Goal: Task Accomplishment & Management: Use online tool/utility

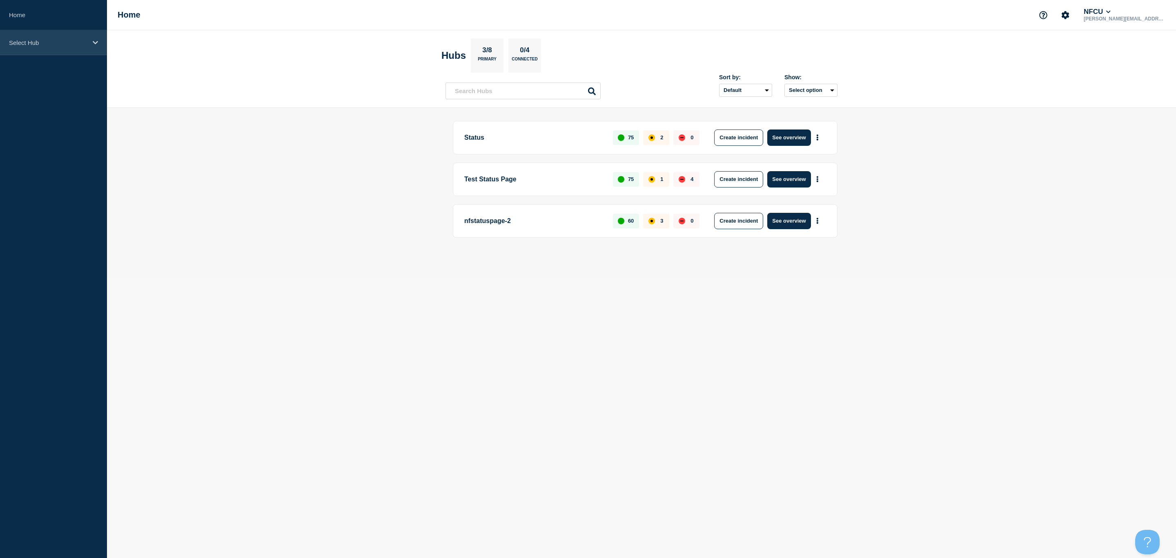
click at [34, 47] on div "Select Hub" at bounding box center [53, 42] width 107 height 25
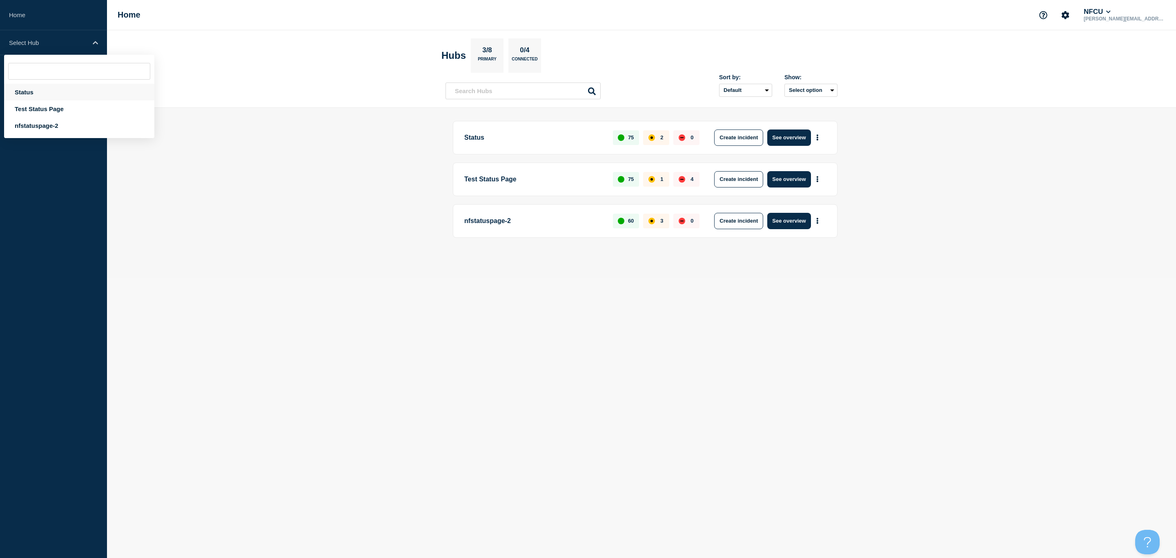
click at [29, 89] on div "Status" at bounding box center [79, 92] width 150 height 17
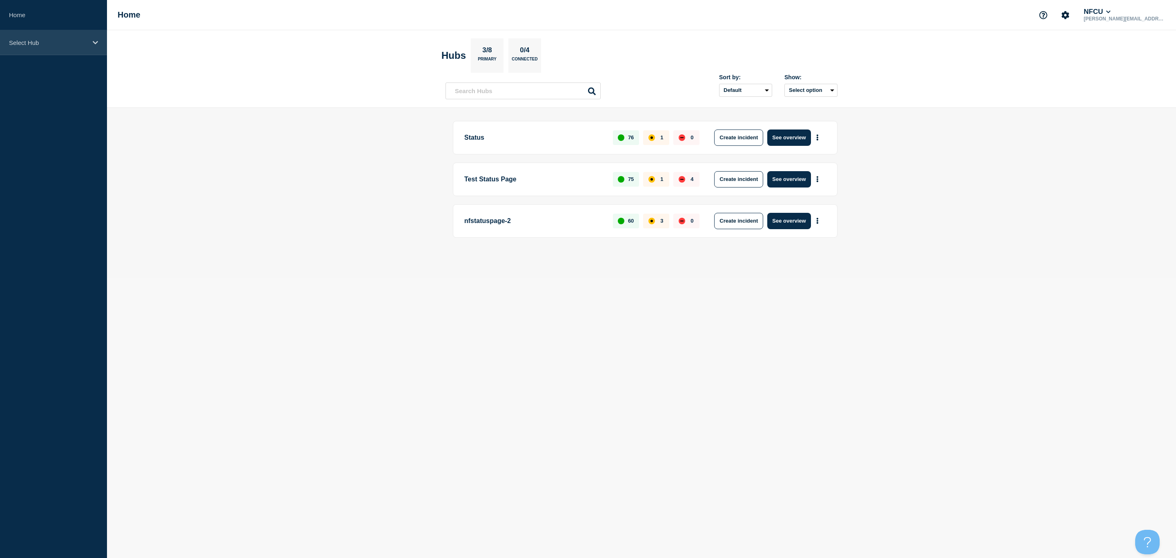
click at [55, 46] on div "Select Hub" at bounding box center [53, 42] width 107 height 25
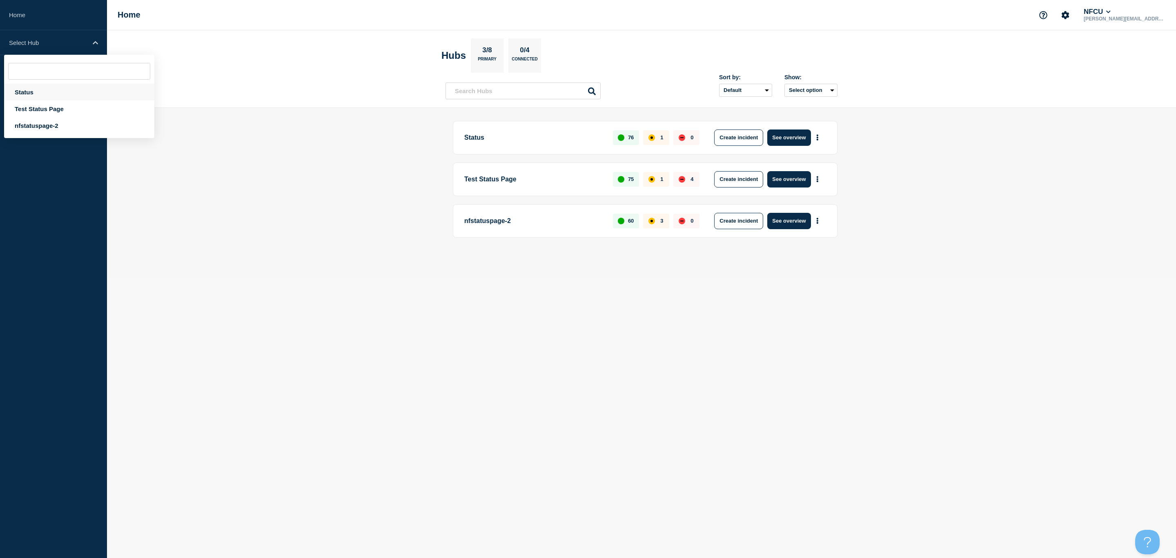
click at [36, 91] on div "Status" at bounding box center [79, 92] width 150 height 17
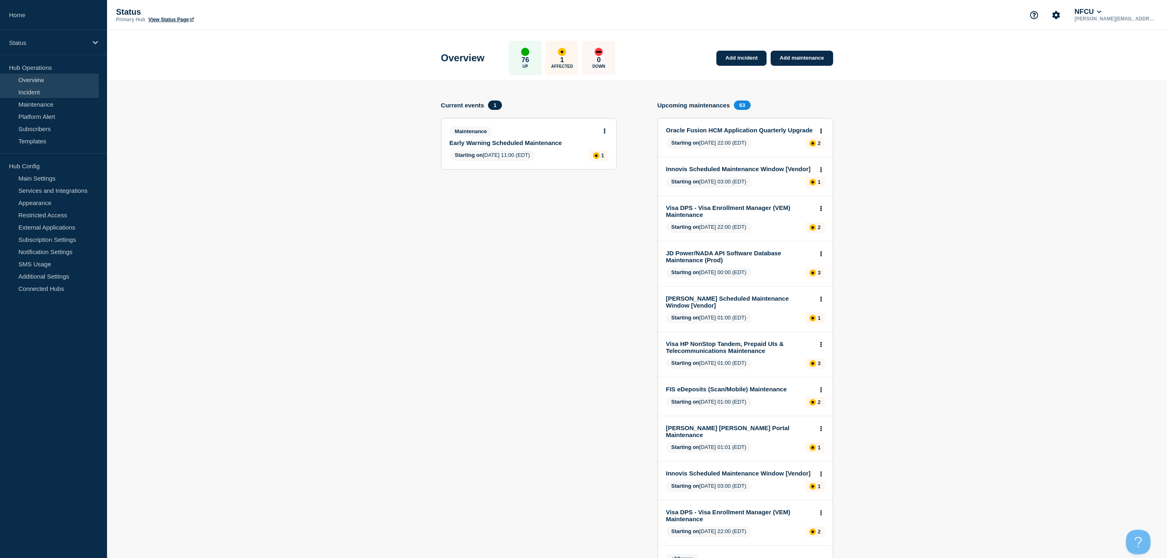
click at [48, 97] on link "Incident" at bounding box center [49, 92] width 99 height 12
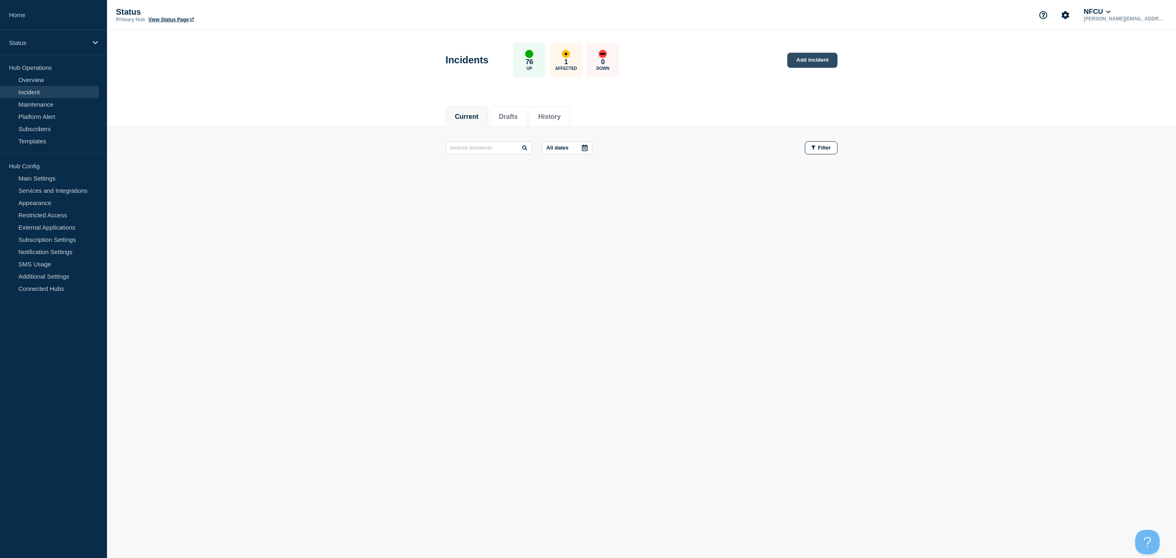
click at [805, 64] on link "Add incident" at bounding box center [812, 60] width 50 height 15
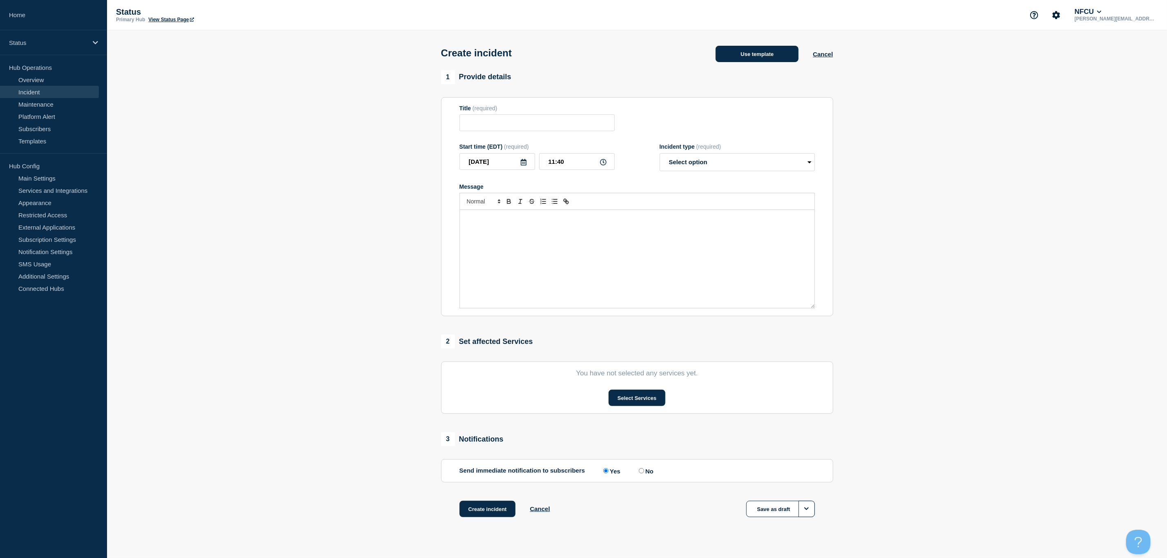
click at [757, 62] on button "Use template" at bounding box center [757, 54] width 83 height 16
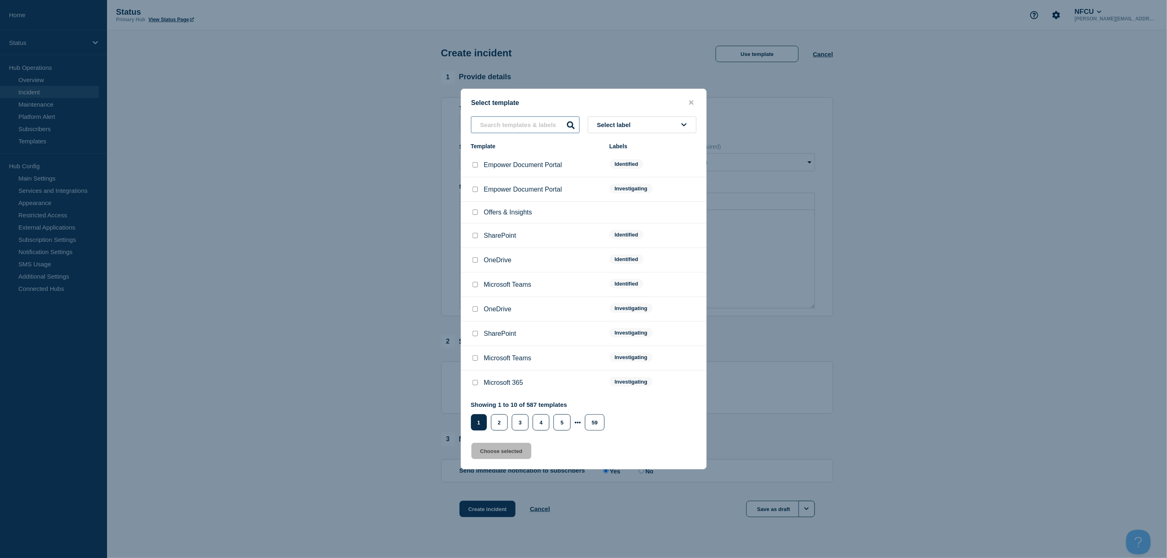
click at [533, 132] on input "text" at bounding box center [525, 124] width 109 height 17
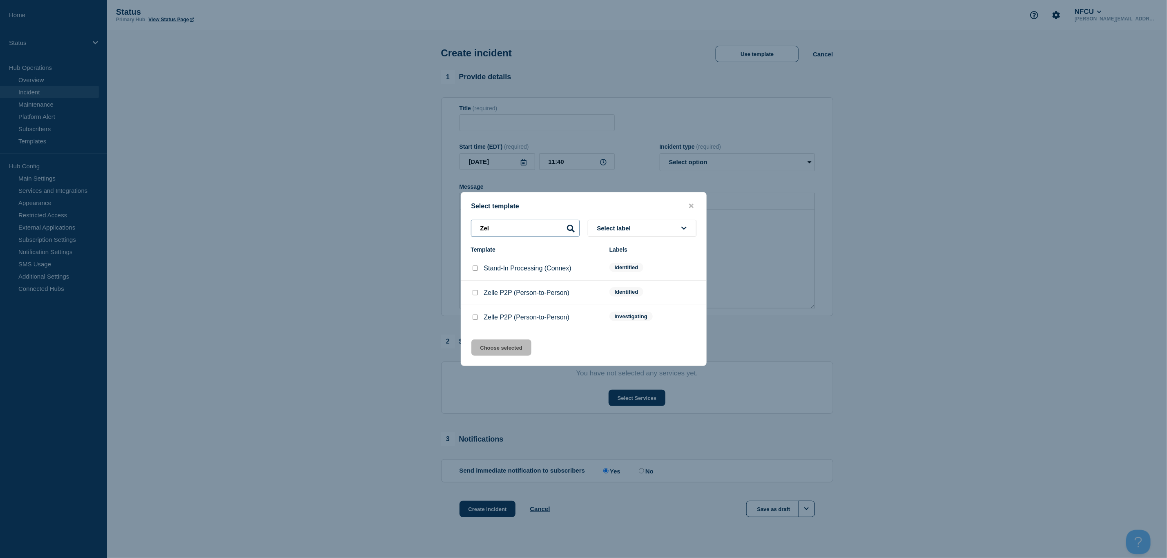
type input "Zel"
click at [475, 317] on input "Zelle P2P (Person-to-Person) checkbox" at bounding box center [475, 316] width 5 height 5
checkbox input "true"
click at [494, 354] on button "Choose selected" at bounding box center [501, 347] width 60 height 16
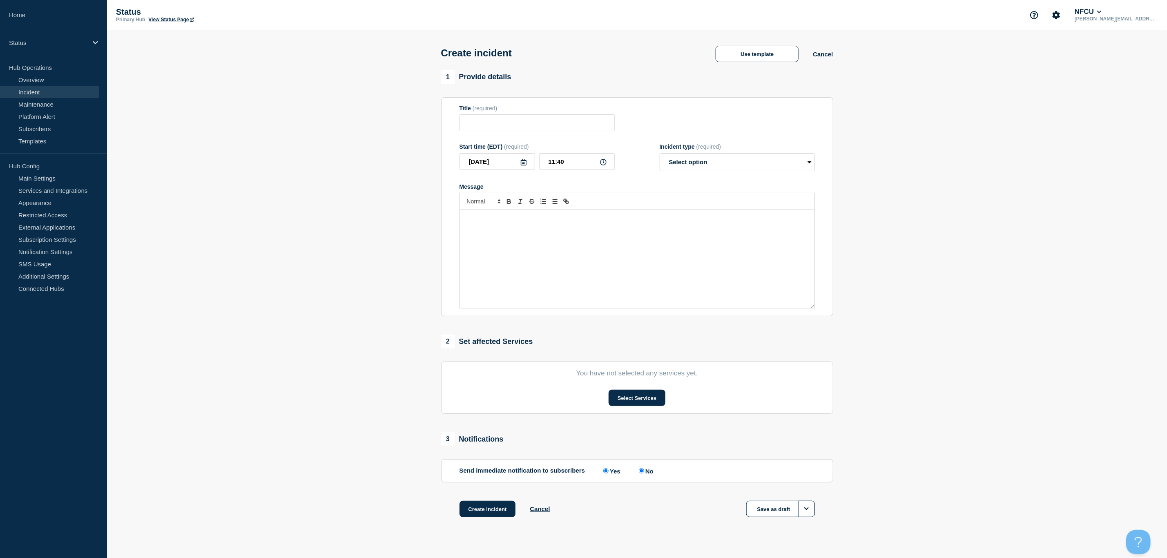
type input "Zelle P2P (Person-to-Person)"
select select "investigating"
radio input "false"
radio input "true"
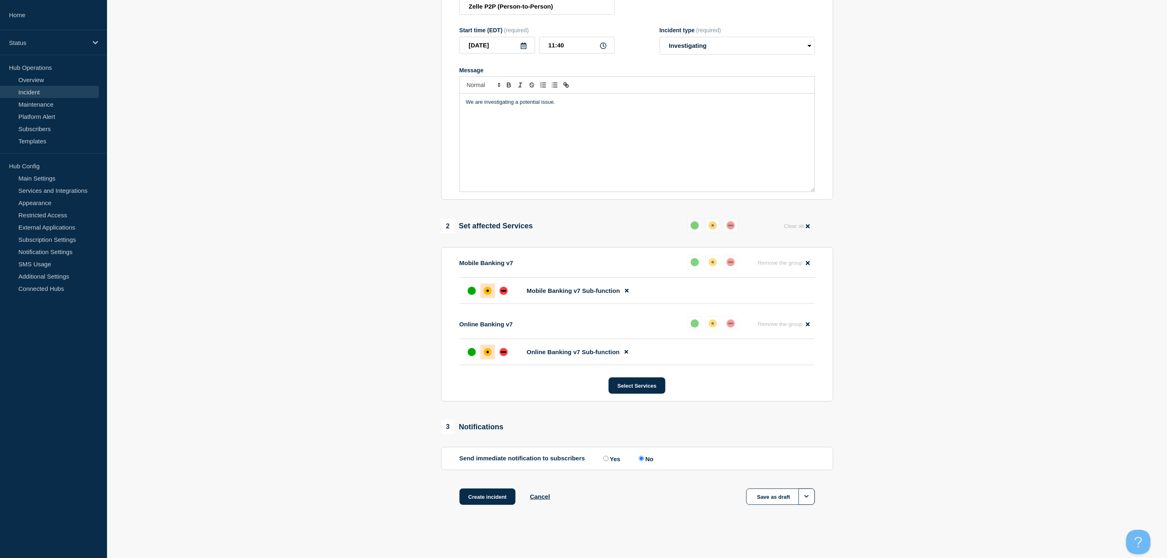
scroll to position [120, 0]
click at [493, 499] on button "Create incident" at bounding box center [487, 496] width 56 height 16
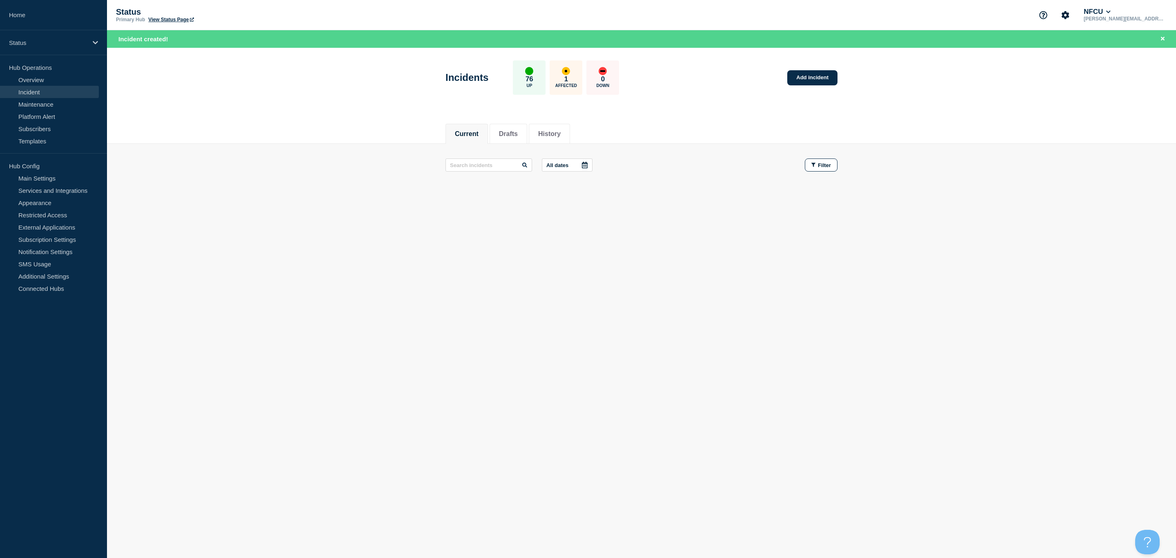
click at [628, 539] on body "Home Status Hub Operations Overview Incident Maintenance Platform Alert Subscri…" at bounding box center [588, 279] width 1176 height 558
click at [26, 93] on link "Incident" at bounding box center [49, 92] width 99 height 12
click at [546, 132] on button "History" at bounding box center [549, 133] width 22 height 7
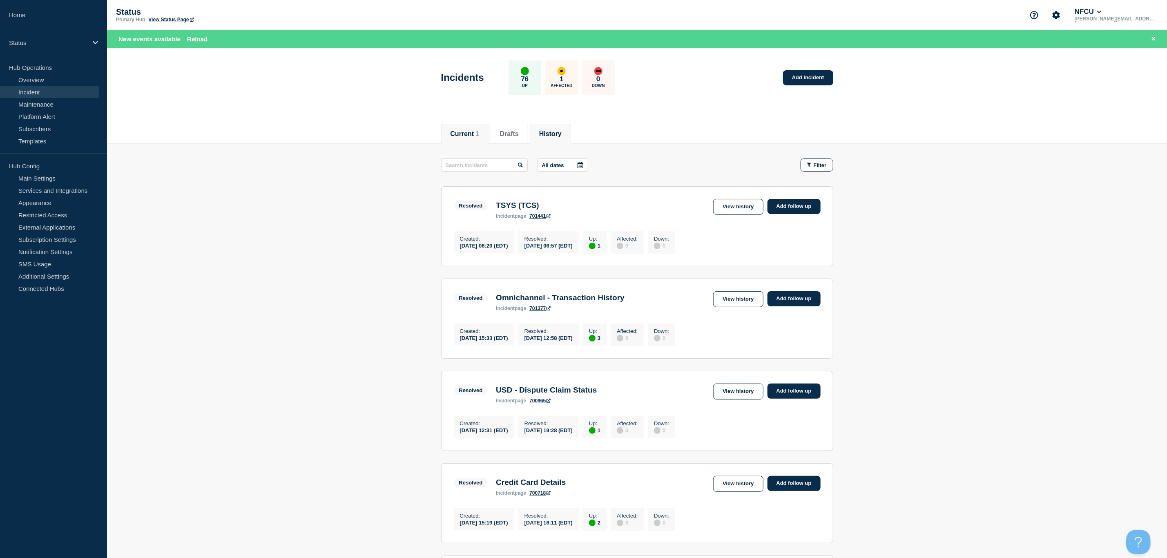
click at [463, 137] on button "Current 1" at bounding box center [464, 133] width 29 height 7
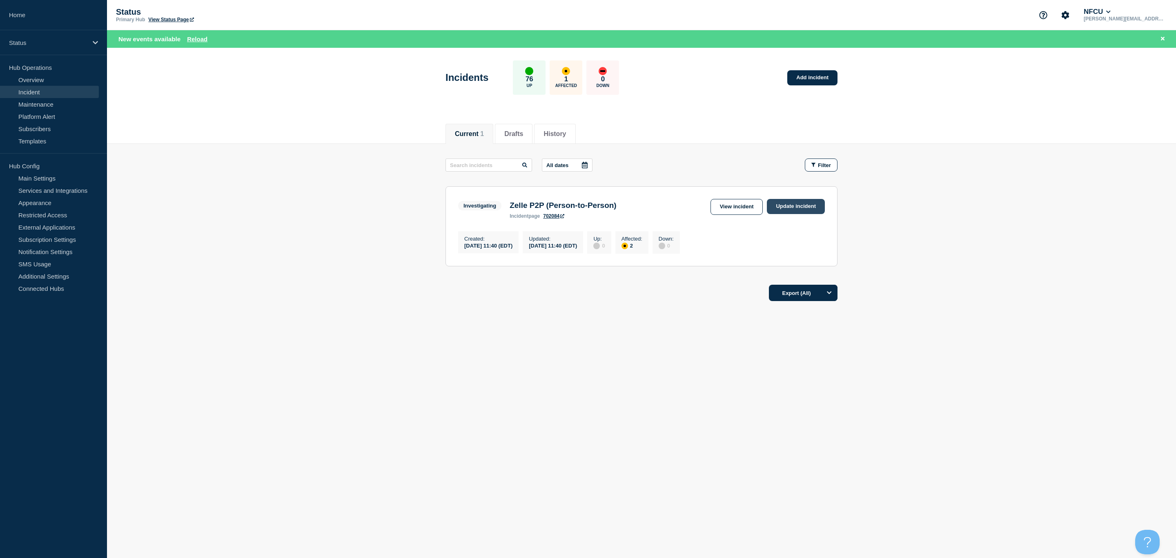
click at [817, 208] on link "Update incident" at bounding box center [796, 206] width 58 height 15
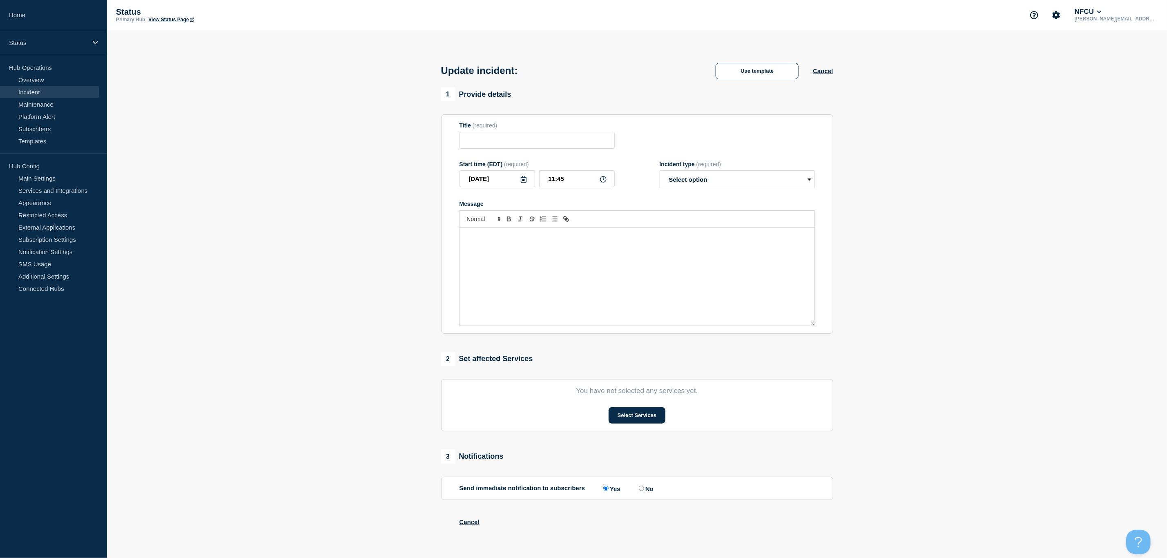
type input "Zelle P2P (Person-to-Person)"
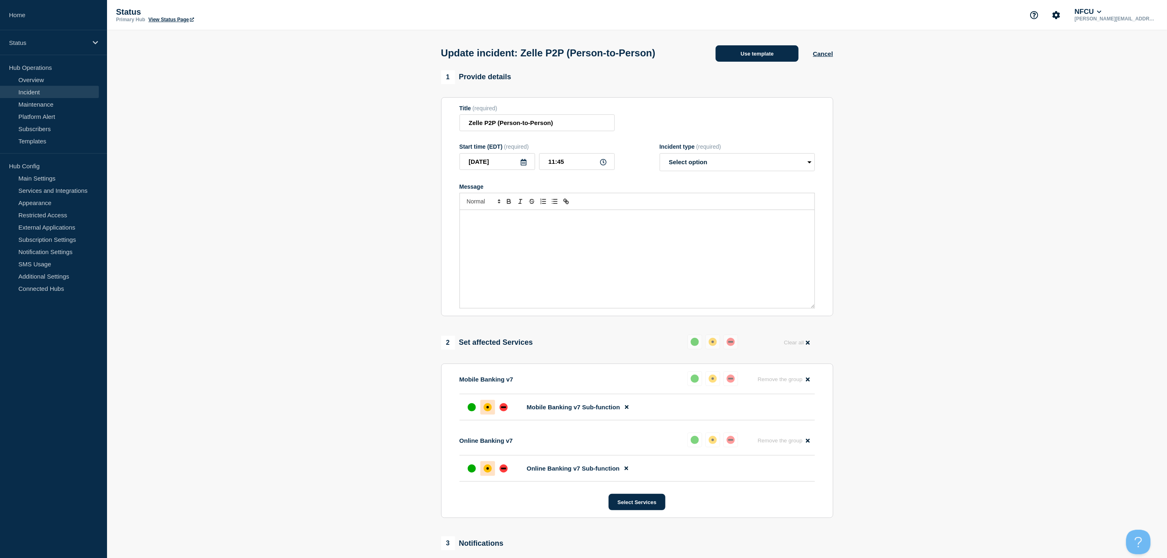
click at [760, 53] on button "Use template" at bounding box center [757, 53] width 83 height 16
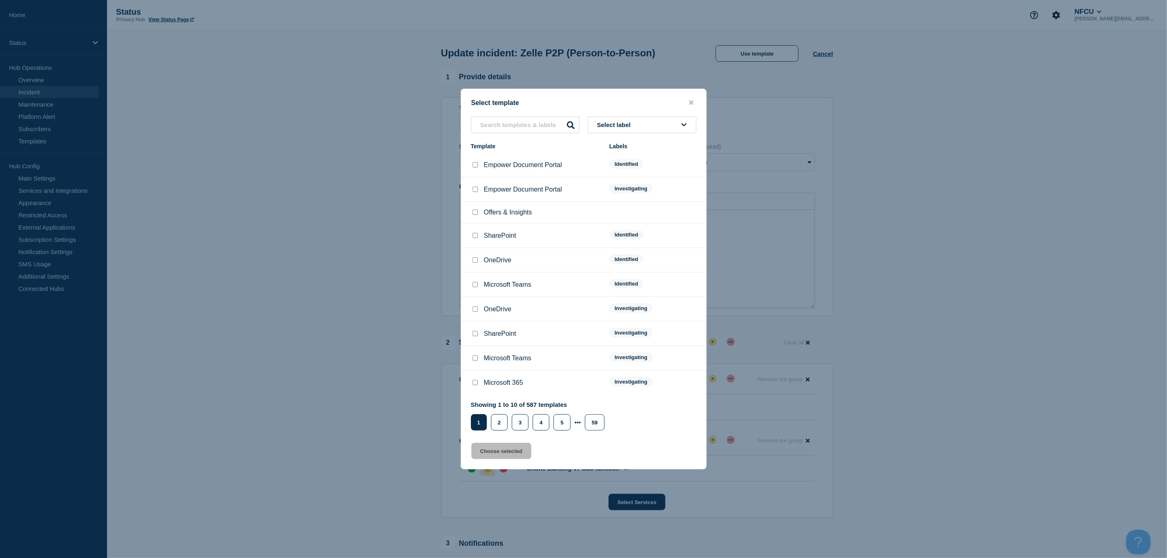
click at [656, 120] on button "Select label" at bounding box center [642, 124] width 109 height 17
click at [628, 182] on button "Identified" at bounding box center [642, 186] width 109 height 17
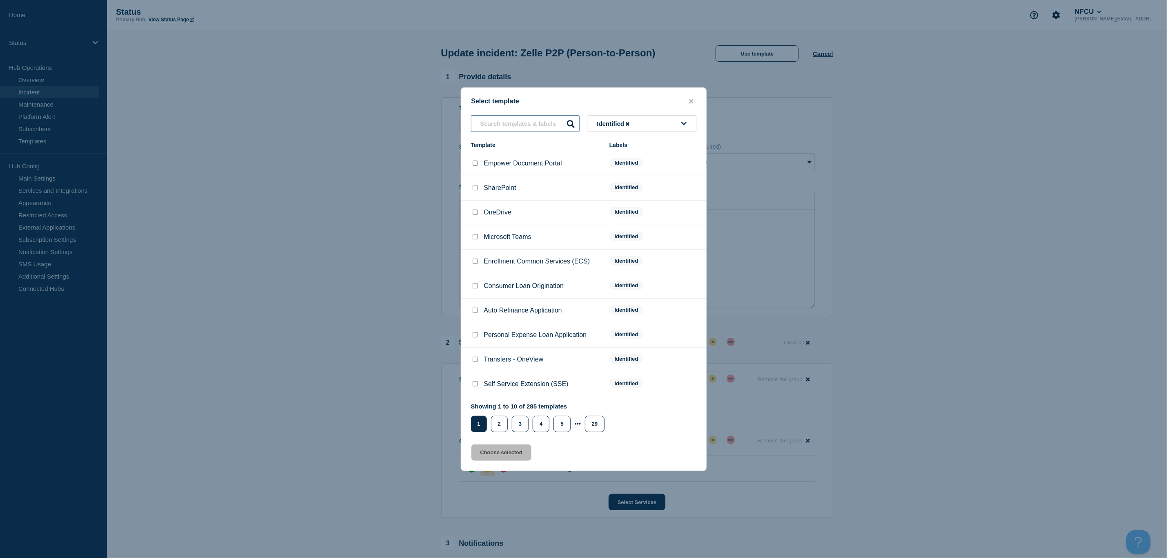
click at [504, 120] on input "text" at bounding box center [525, 123] width 109 height 17
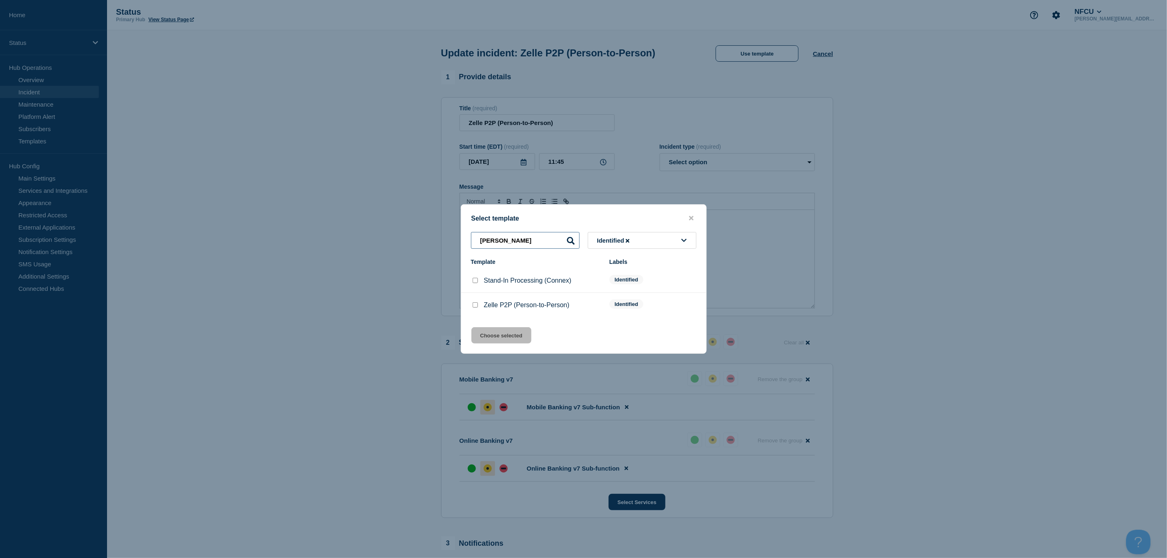
type input "Zell"
click at [475, 308] on input "Zelle P2P (Person-to-Person) checkbox" at bounding box center [475, 304] width 5 height 5
checkbox input "true"
click at [499, 340] on button "Choose selected" at bounding box center [501, 335] width 60 height 16
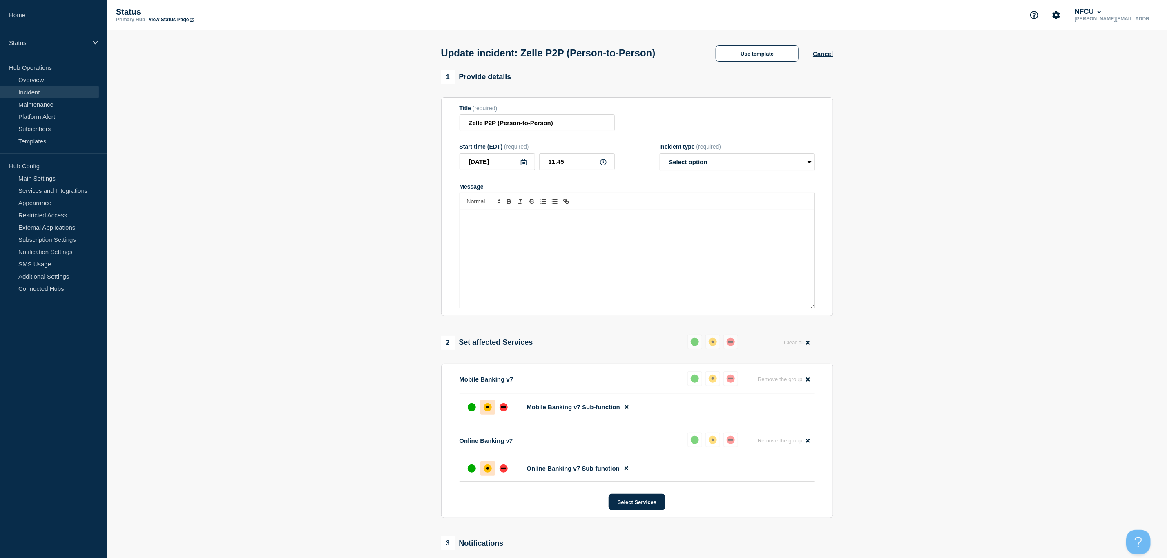
select select "identified"
click at [576, 222] on p "Zelle P2P (Person-to-Person) is [intermittently] unavailable." at bounding box center [637, 218] width 342 height 7
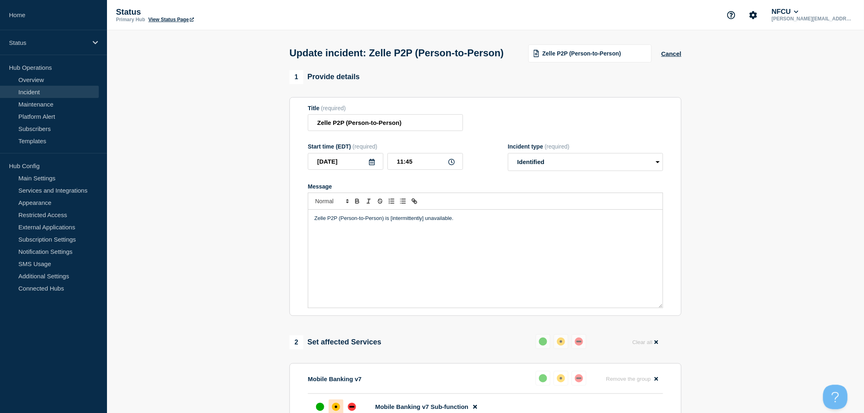
drag, startPoint x: 1141, startPoint y: 10, endPoint x: 423, endPoint y: 234, distance: 752.3
click at [423, 222] on p "Zelle P2P (Person-to-Person) is [intermittently] unavailable." at bounding box center [485, 218] width 342 height 7
click at [390, 222] on p "Zelle P2P (Person-to-Person) is [intermittently unavailable." at bounding box center [485, 218] width 342 height 7
click at [456, 222] on p "Zelle P2P (Person-to-Person) is intermittently unavailable." at bounding box center [485, 218] width 342 height 7
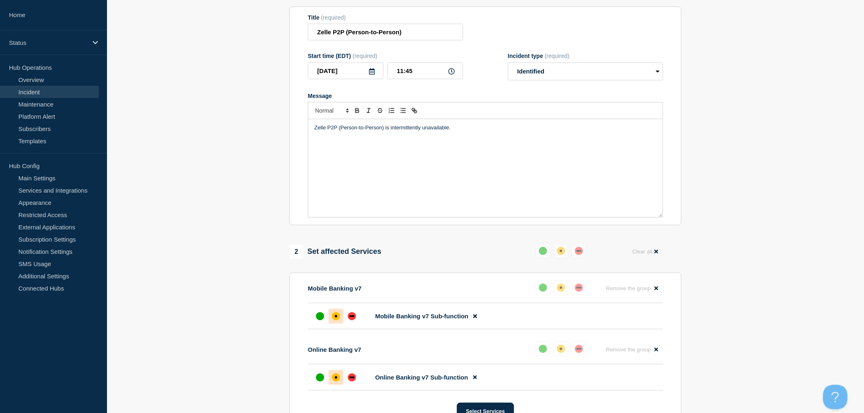
scroll to position [272, 0]
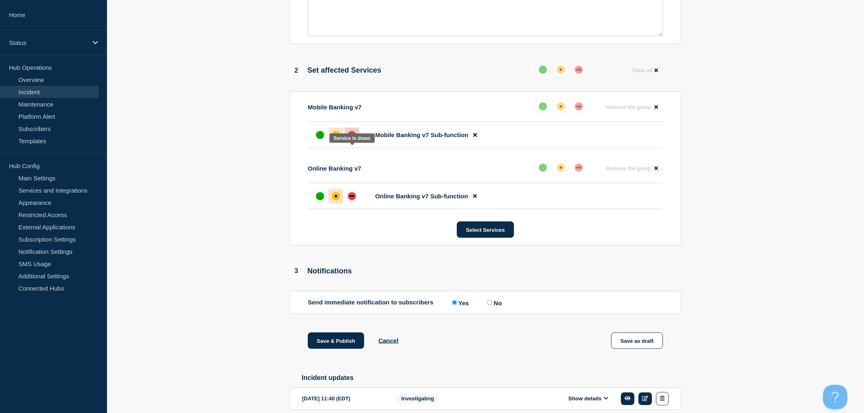
click at [352, 136] on div "down" at bounding box center [352, 135] width 5 height 2
click at [352, 197] on div "down" at bounding box center [352, 197] width 5 height 2
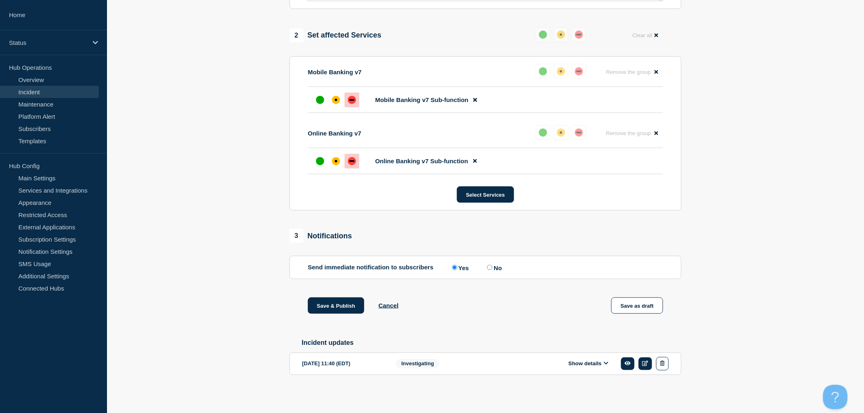
scroll to position [326, 0]
click at [345, 304] on button "Save & Publish" at bounding box center [336, 306] width 56 height 16
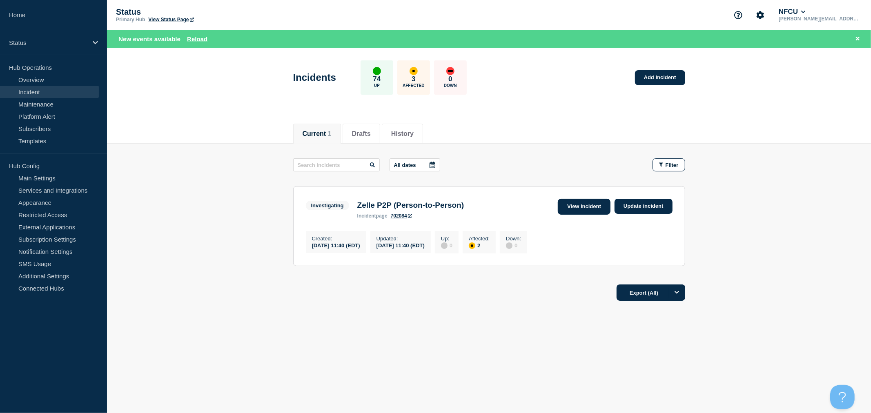
click at [568, 201] on link "View incident" at bounding box center [584, 207] width 53 height 16
